Goal: Information Seeking & Learning: Learn about a topic

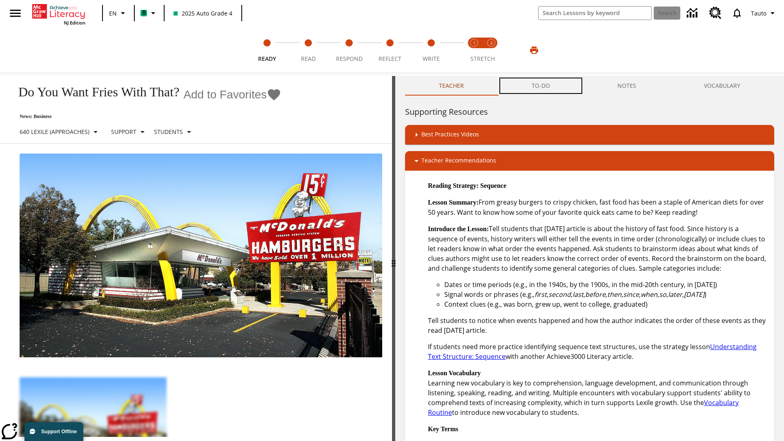
click at [541, 86] on button "TO-DO" at bounding box center [541, 86] width 86 height 20
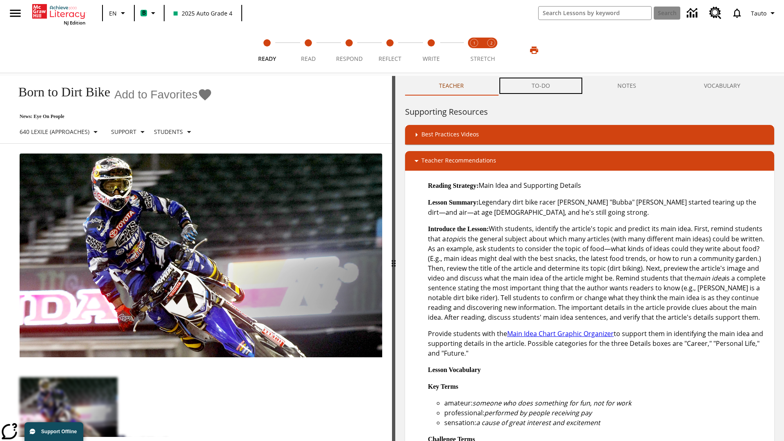
click at [541, 86] on button "TO-DO" at bounding box center [541, 86] width 86 height 20
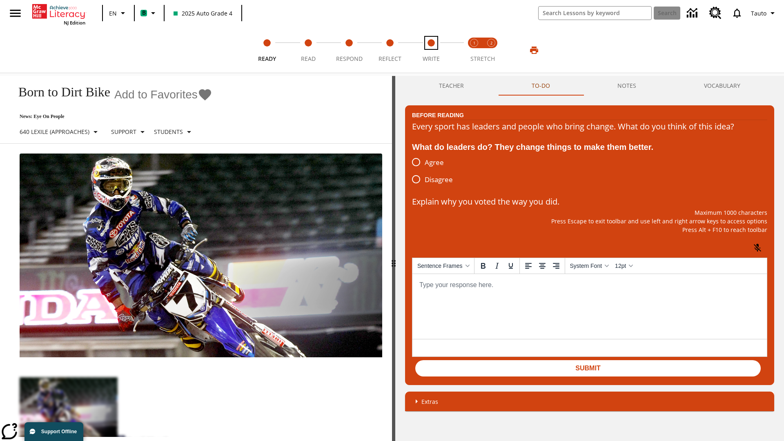
click at [431, 50] on span "Write" at bounding box center [431, 55] width 17 height 15
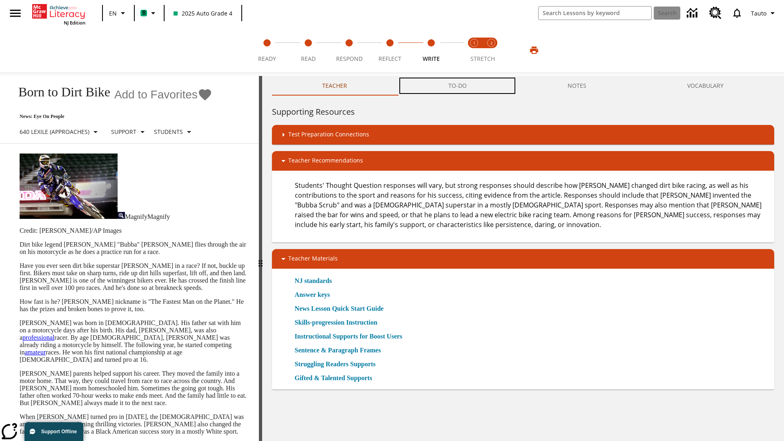
scroll to position [0, 0]
click at [458, 86] on button "TO-DO" at bounding box center [457, 86] width 119 height 20
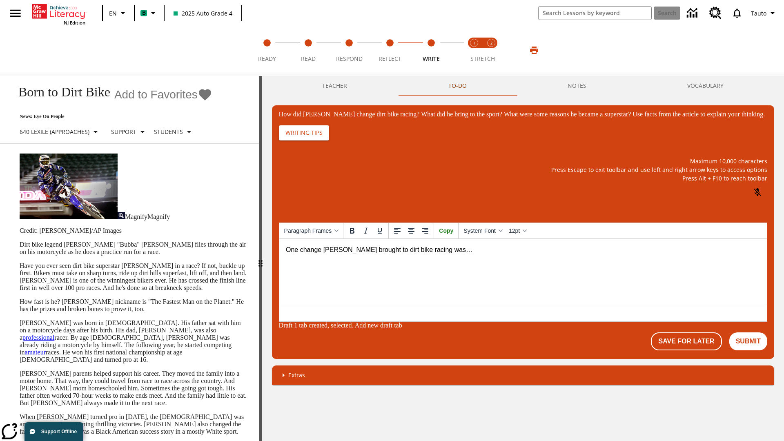
scroll to position [0, 0]
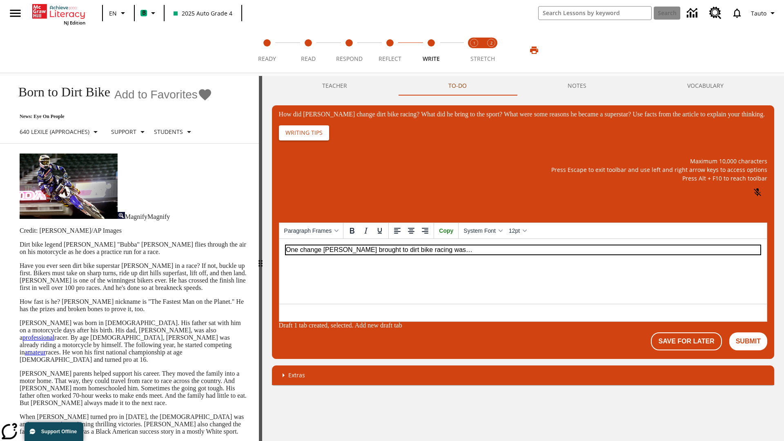
click at [522, 249] on p "One change Stewart brought to dirt bike racing was…" at bounding box center [522, 249] width 474 height 9
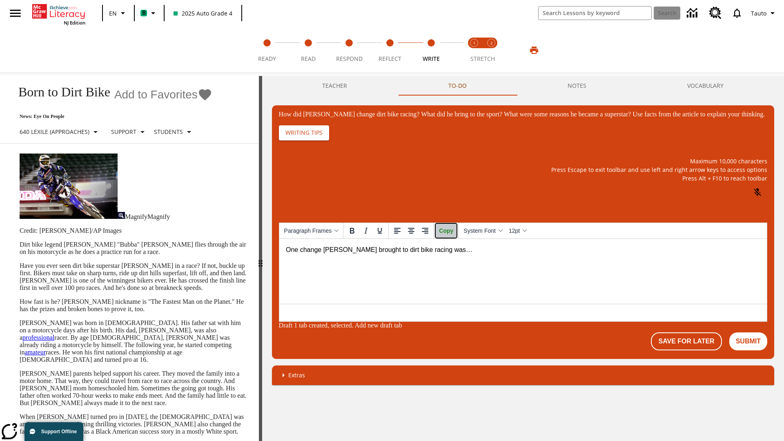
click at [451, 234] on span "Copy" at bounding box center [446, 230] width 14 height 7
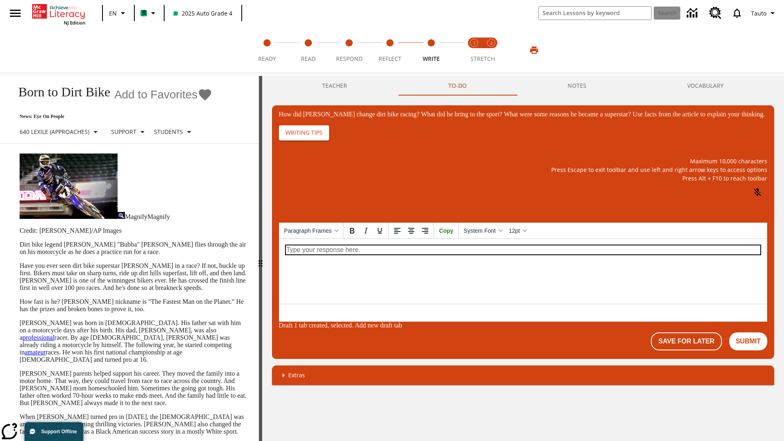
click at [522, 249] on p "How did Stewart change dirt bike racing? What did he bring to the sport? What w…" at bounding box center [522, 249] width 474 height 9
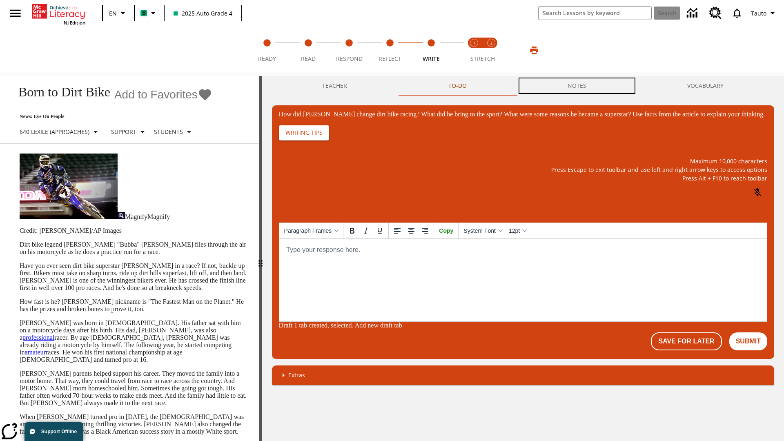
click at [577, 85] on button "NOTES" at bounding box center [577, 86] width 120 height 20
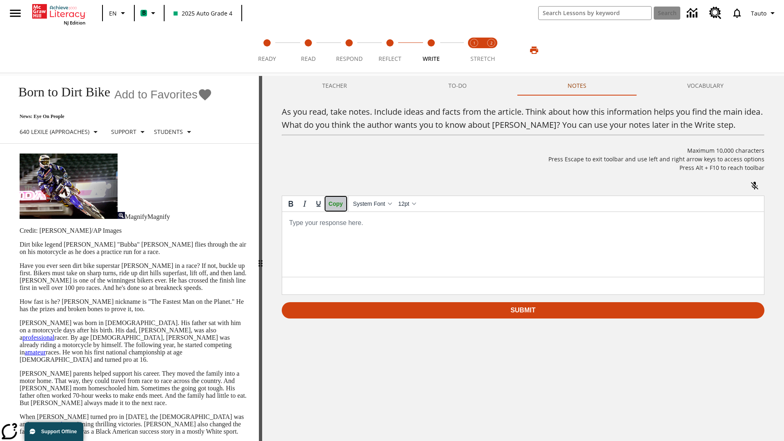
click at [336, 207] on span "Copy" at bounding box center [336, 203] width 14 height 7
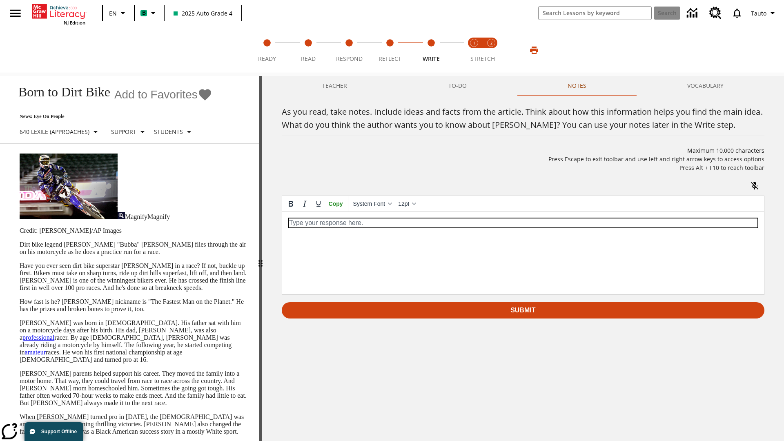
click at [522, 223] on p "As you read, take notes. Include ideas and facts from the article. Think about …" at bounding box center [522, 222] width 469 height 9
